Goal: Task Accomplishment & Management: Use online tool/utility

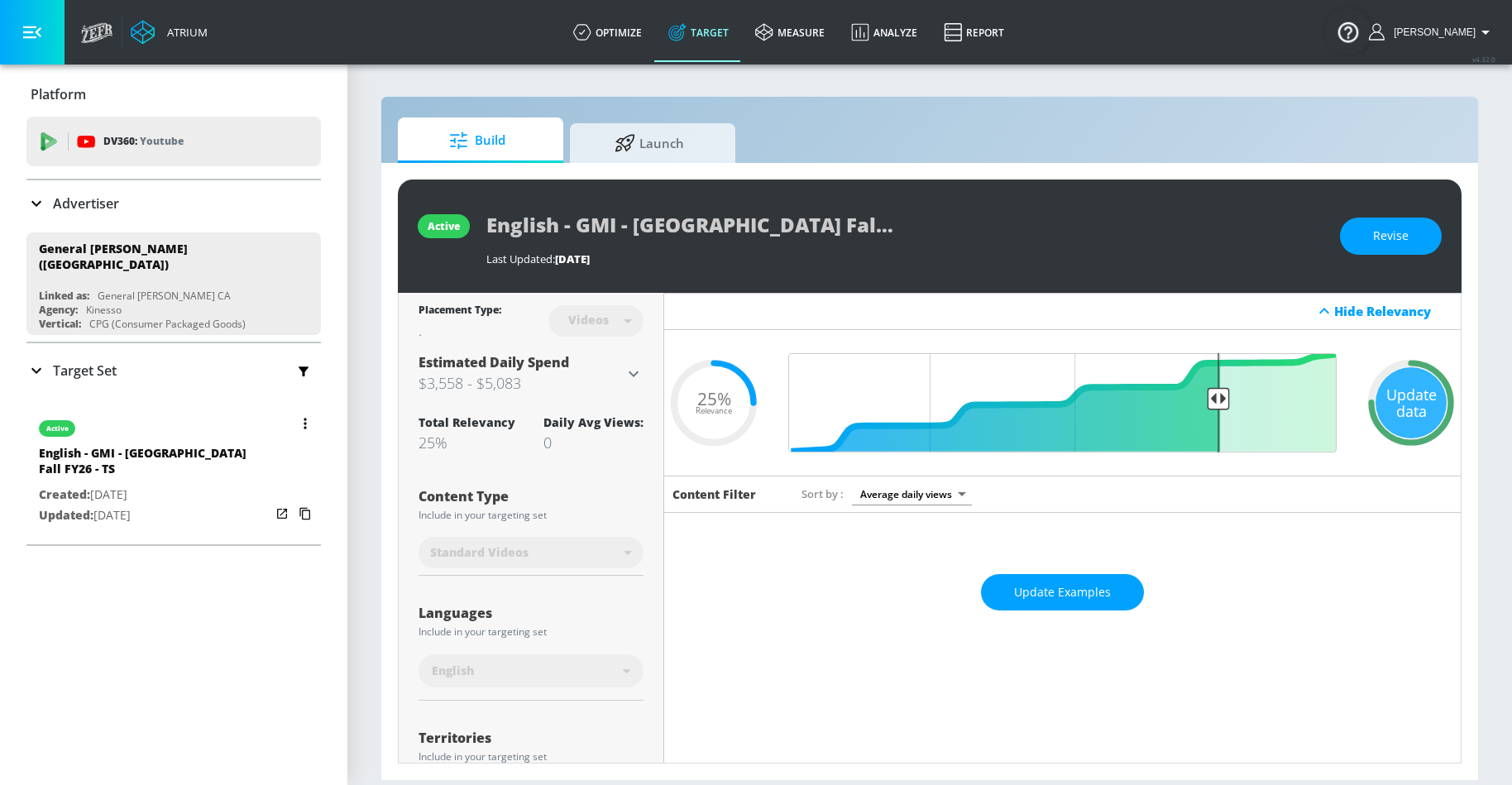
click at [305, 419] on button "button" at bounding box center [305, 424] width 23 height 23
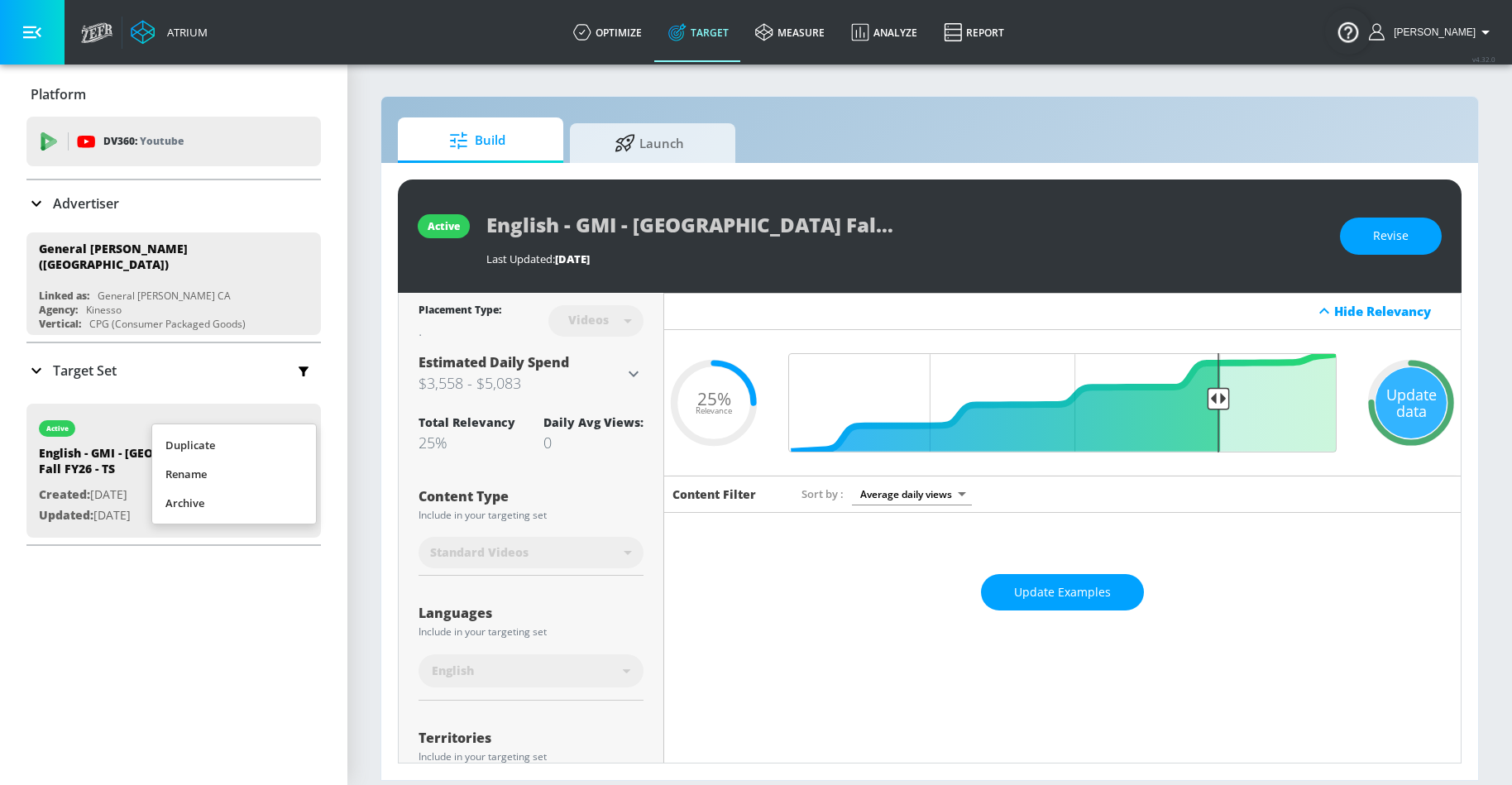
click at [254, 440] on li "Duplicate" at bounding box center [234, 445] width 164 height 29
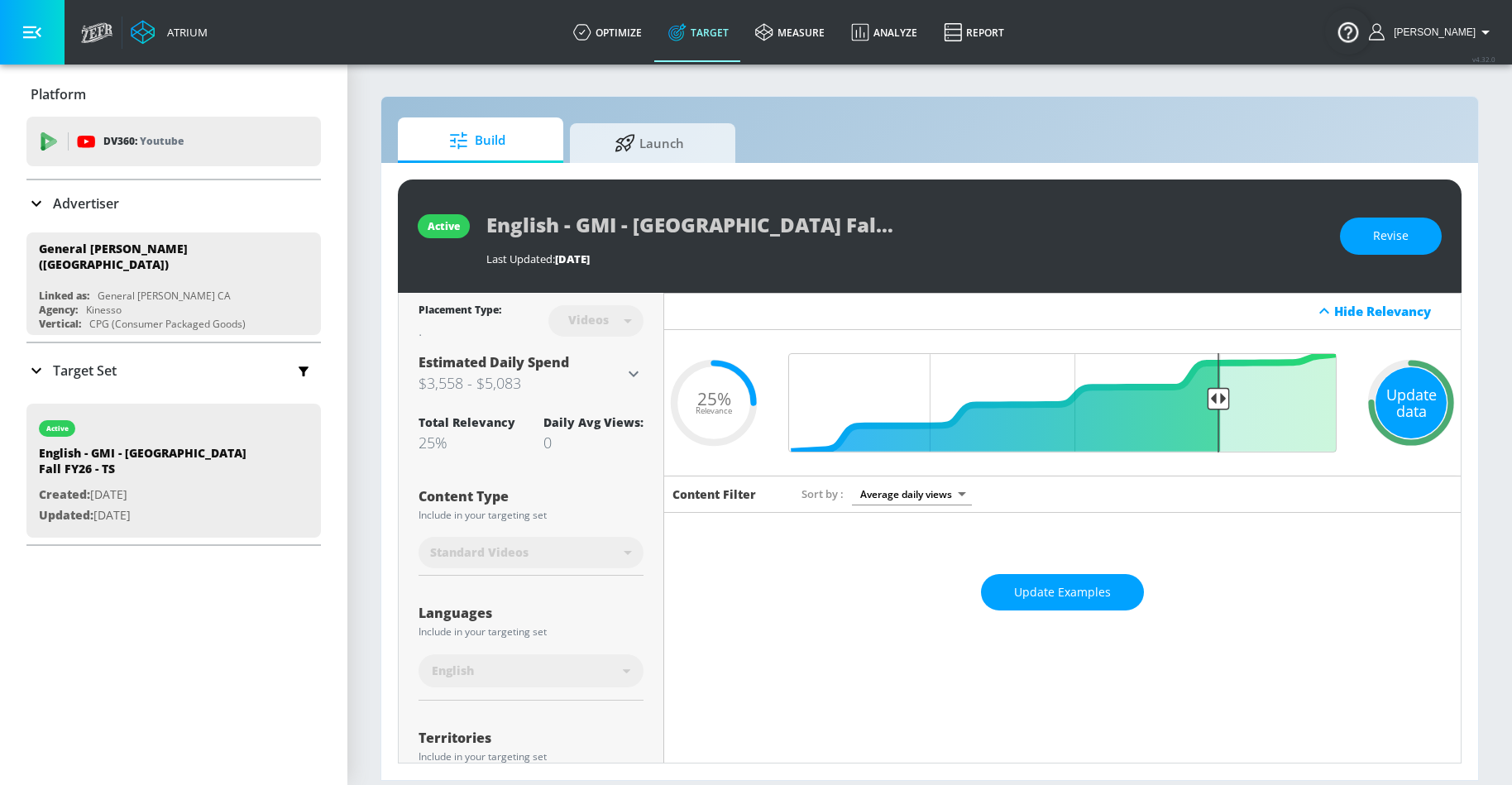
click at [1403, 412] on div "Update data" at bounding box center [1410, 403] width 71 height 71
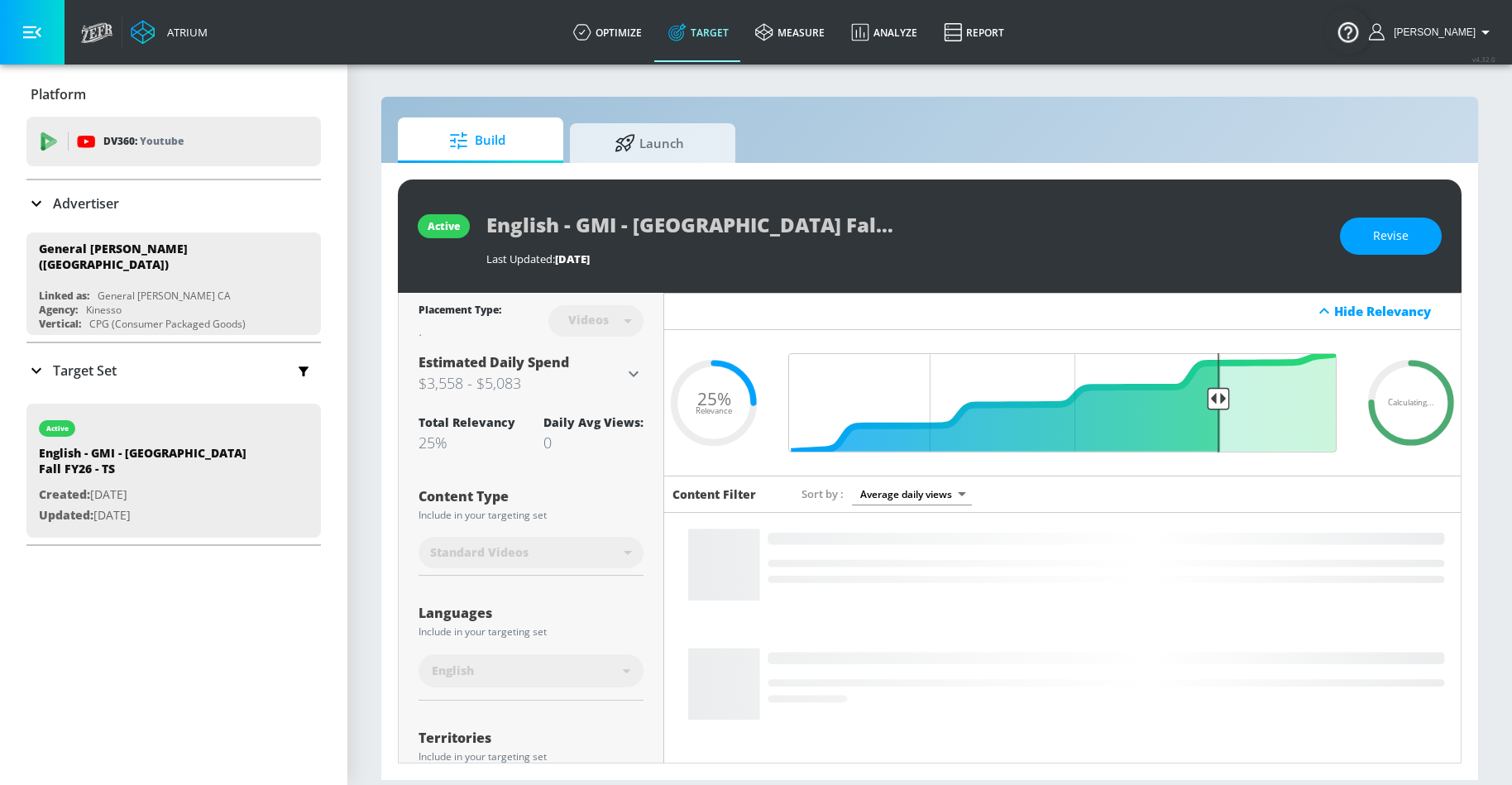
click at [36, 361] on icon at bounding box center [36, 370] width 20 height 20
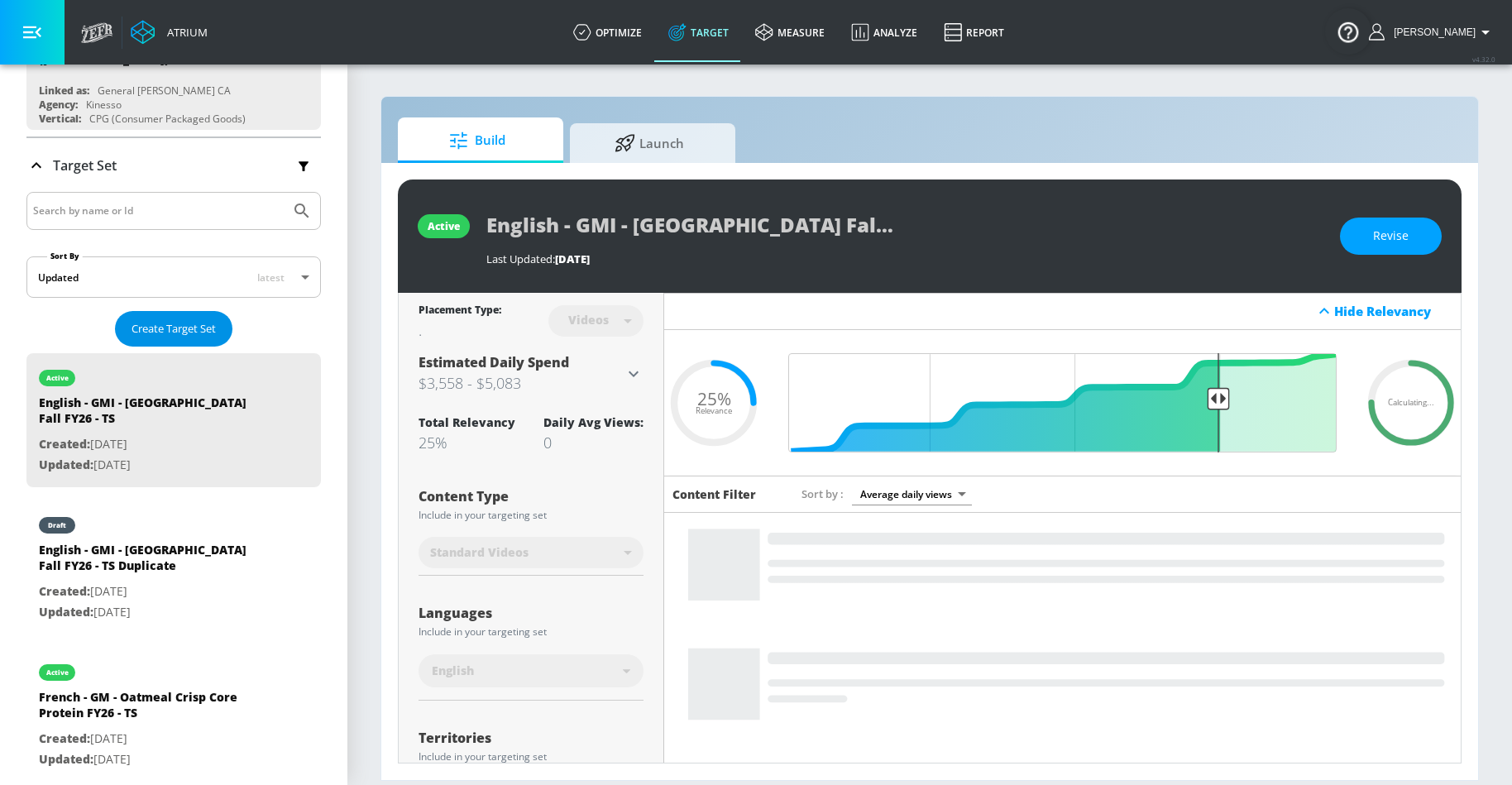
scroll to position [206, 0]
click at [173, 541] on div "English - GMI - Old El Paso Fall FY26 - TS Duplicate" at bounding box center [154, 560] width 232 height 39
type input "English - GMI - Old El Paso Fall FY26 - TS Duplicate"
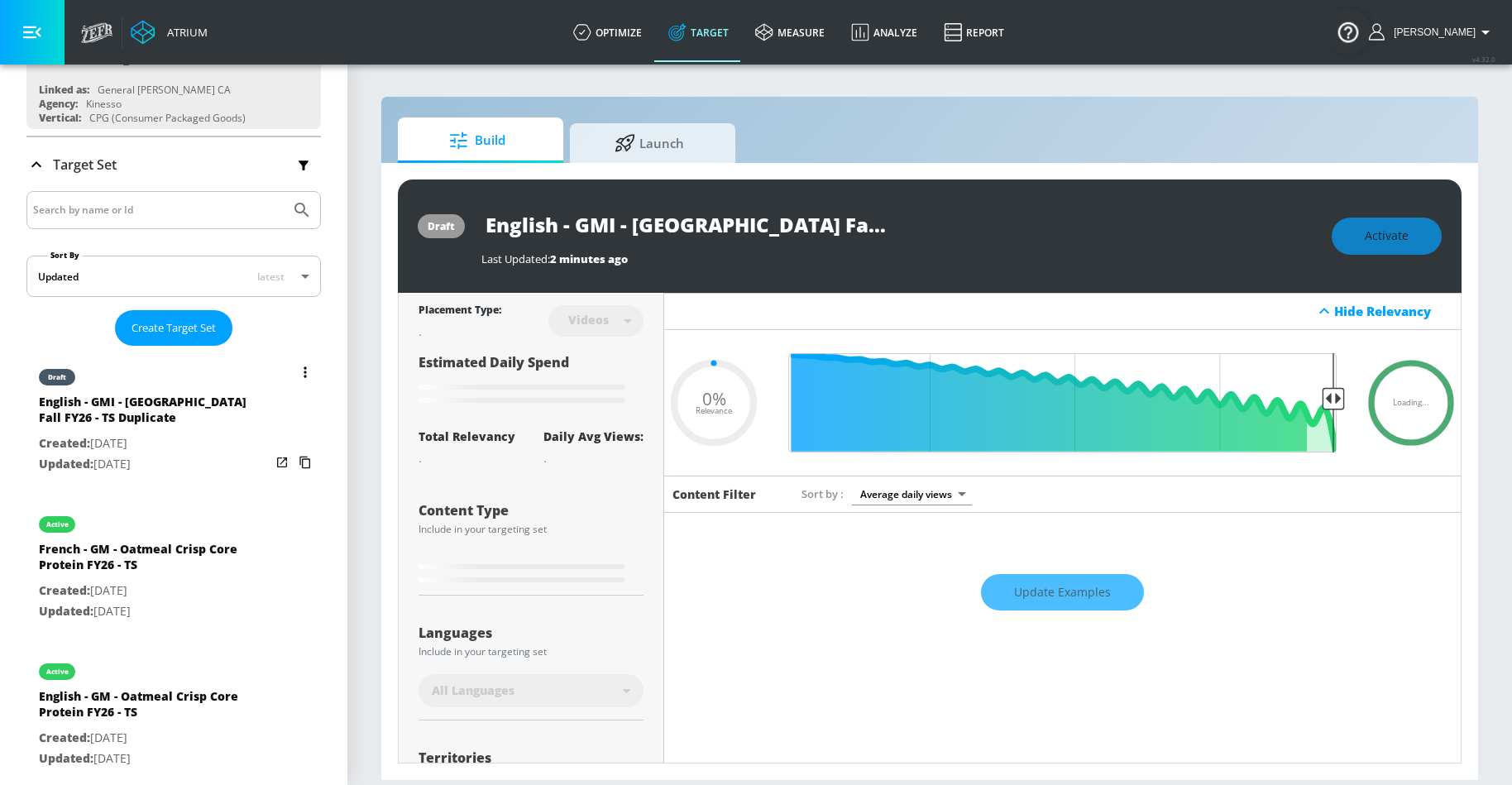
type input "0.25"
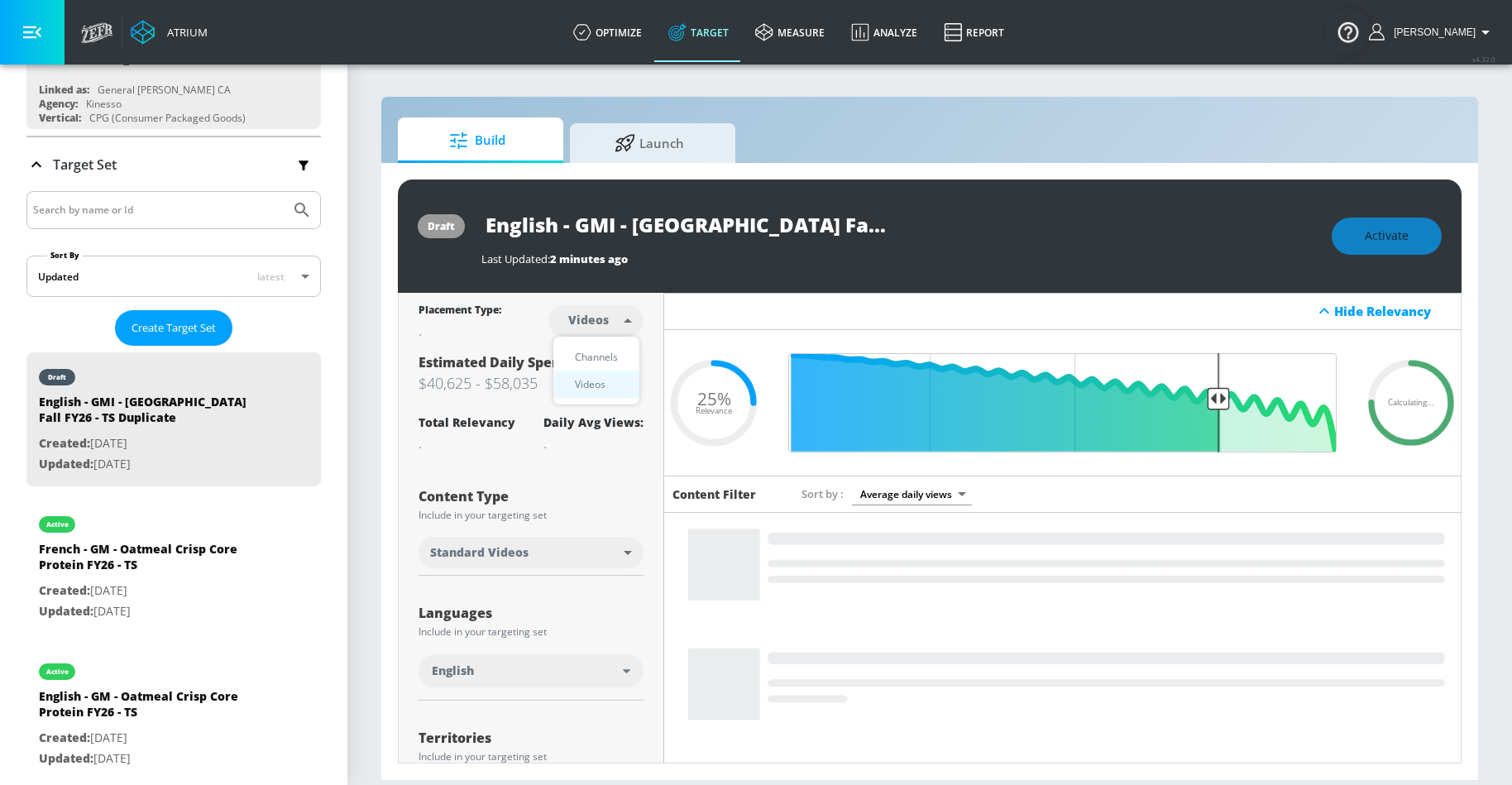
click at [606, 311] on body "Atrium optimize Target measure Analyze Report optimize Target measure Analyze R…" at bounding box center [756, 392] width 1512 height 785
click at [613, 348] on div "Channels" at bounding box center [596, 357] width 60 height 18
type input "channels"
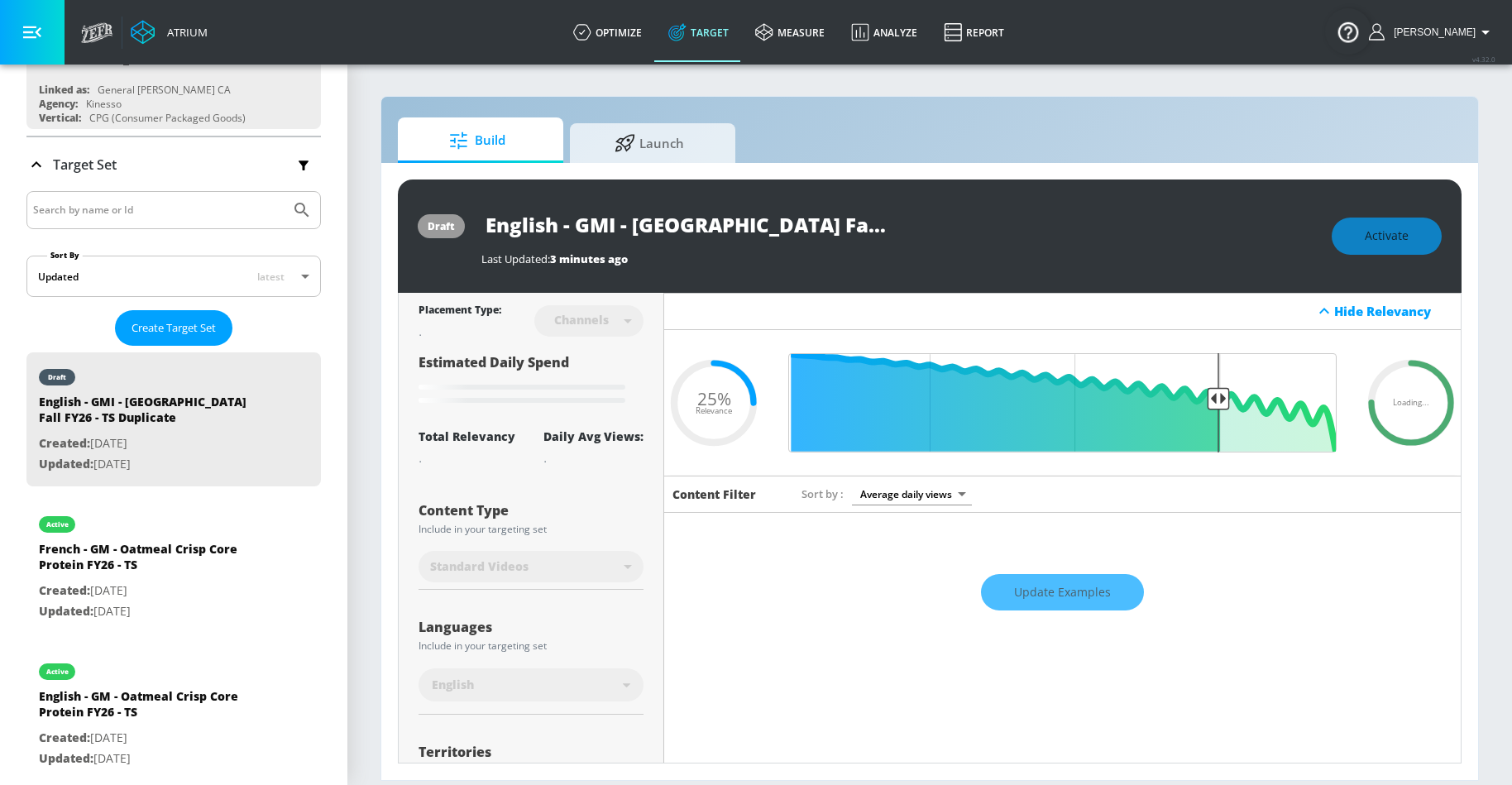
scroll to position [0, 88]
click at [775, 221] on input "English - GMI - Old El Paso Fall FY26 - TS Duplicate" at bounding box center [688, 224] width 413 height 38
drag, startPoint x: 765, startPoint y: 221, endPoint x: 1574, endPoint y: 217, distance: 809.0
click at [1511, 217] on html "Atrium optimize Target measure Analyze Report optimize Target measure Analyze R…" at bounding box center [756, 392] width 1512 height 785
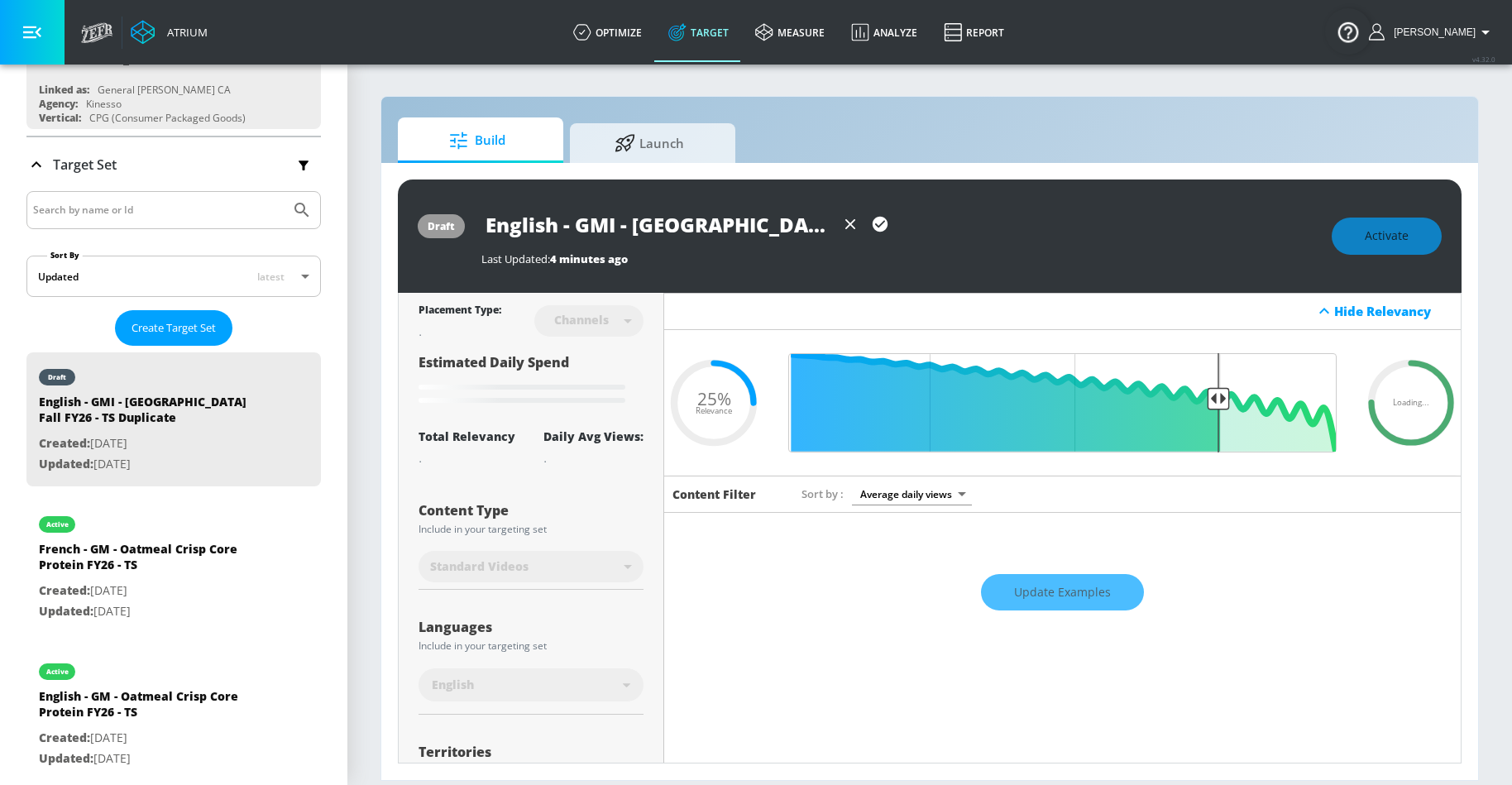
click at [877, 230] on icon "button" at bounding box center [880, 224] width 15 height 15
click at [1382, 242] on div "Activate" at bounding box center [1387, 236] width 110 height 38
type input "English - GMI - Old El Paso Fall FY26 - TS Duplicate"
